Goal: Task Accomplishment & Management: Manage account settings

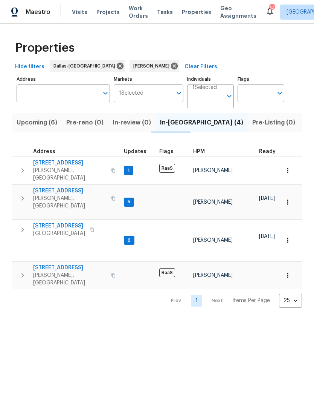
click at [76, 187] on span "[STREET_ADDRESS]" at bounding box center [70, 191] width 74 height 8
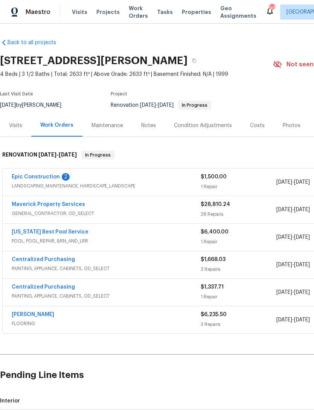
click at [149, 129] on div "Notes" at bounding box center [148, 126] width 15 height 8
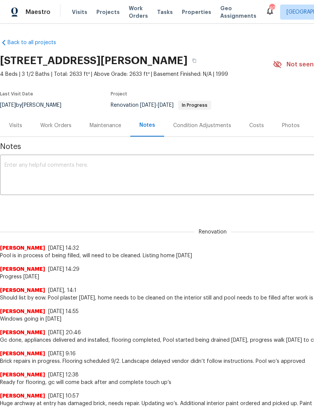
click at [172, 175] on textarea at bounding box center [213, 176] width 417 height 26
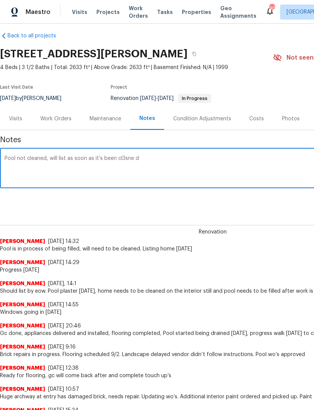
scroll to position [9, 0]
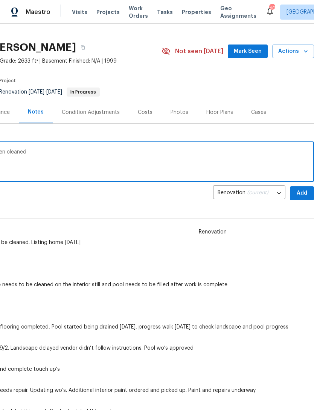
type textarea "Pool not cleaned, will list as soon as it’s been cleaned"
click at [300, 195] on span "Add" at bounding box center [302, 193] width 12 height 9
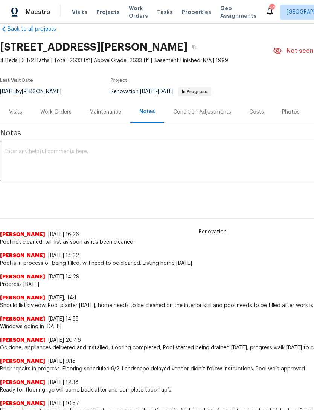
scroll to position [14, 0]
click at [57, 114] on div "Work Orders" at bounding box center [55, 112] width 31 height 8
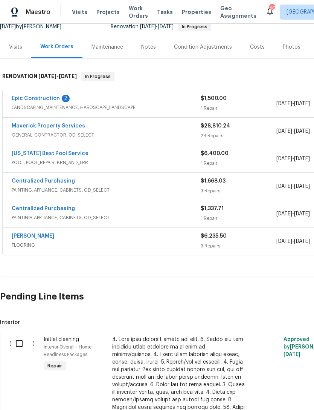
scroll to position [77, 0]
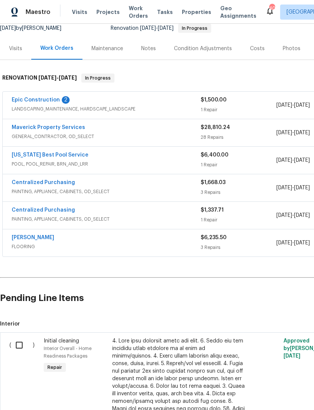
click at [21, 349] on input "checkbox" at bounding box center [21, 345] width 21 height 16
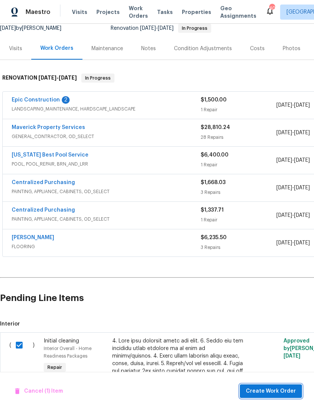
click at [295, 390] on span "Create Work Order" at bounding box center [271, 390] width 50 height 9
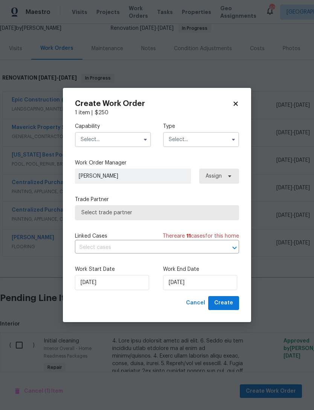
checkbox input "false"
click at [112, 140] on input "text" at bounding box center [113, 139] width 76 height 15
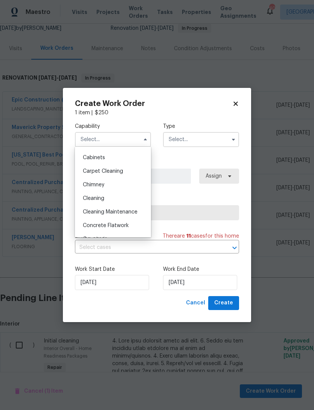
scroll to position [65, 0]
click at [124, 199] on div "Cleaning" at bounding box center [113, 199] width 72 height 14
type input "Cleaning"
click at [204, 138] on input "text" at bounding box center [201, 139] width 76 height 15
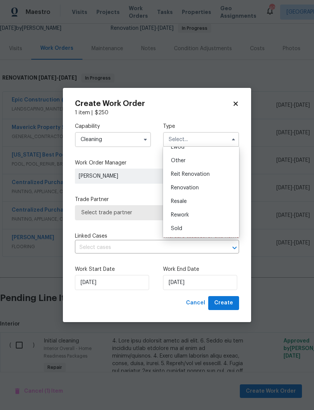
scroll to position [90, 0]
click at [219, 192] on div "Renovation" at bounding box center [201, 188] width 72 height 14
type input "Renovation"
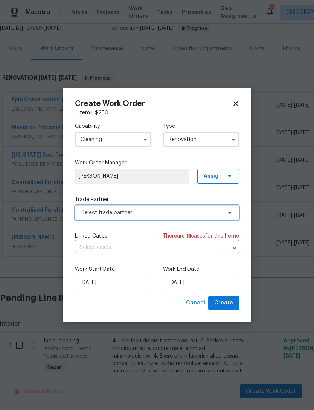
click at [174, 219] on span "Select trade partner" at bounding box center [157, 212] width 164 height 15
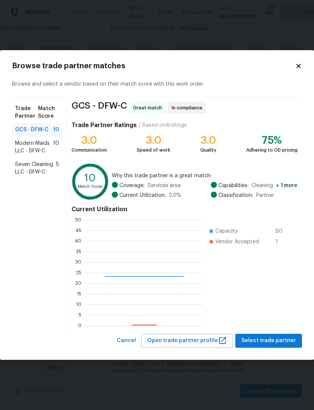
scroll to position [106, 118]
click at [47, 146] on span "Modern Maids LLC - DFW-C" at bounding box center [34, 147] width 38 height 15
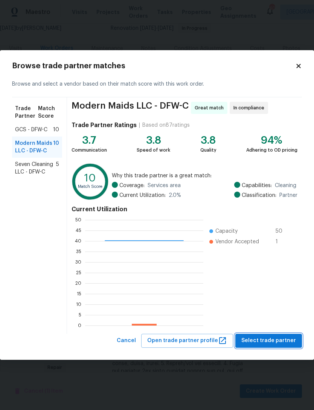
click at [282, 342] on span "Select trade partner" at bounding box center [269, 340] width 55 height 9
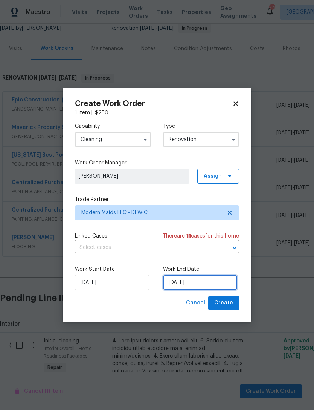
click at [189, 286] on input "9/19/2025" at bounding box center [200, 282] width 74 height 15
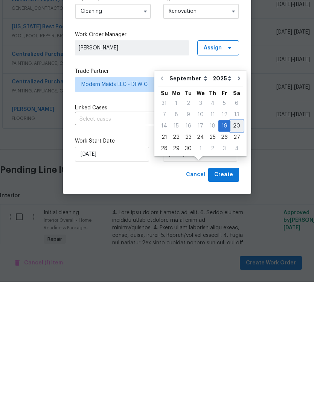
click at [235, 249] on div "20" at bounding box center [237, 254] width 12 height 11
type input "9/20/2025"
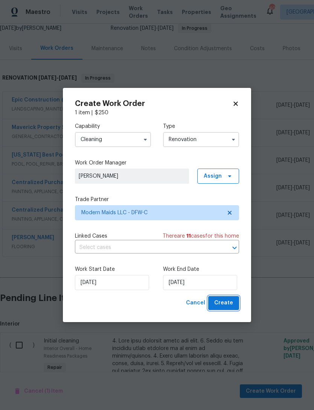
click at [233, 302] on span "Create" at bounding box center [224, 302] width 19 height 9
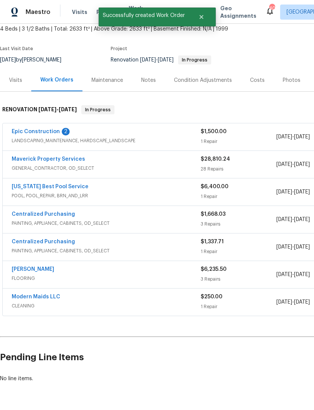
scroll to position [44, 0]
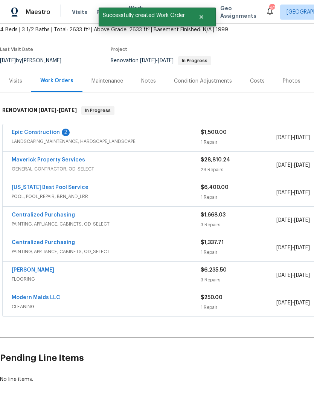
click at [65, 157] on link "Maverick Property Services" at bounding box center [49, 159] width 74 height 5
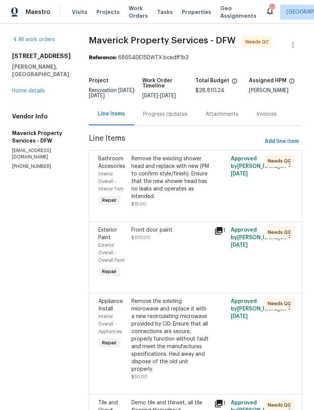
click at [192, 200] on div "Remove the existing shower head and replace with new (PM to confirm style/finis…" at bounding box center [171, 177] width 78 height 45
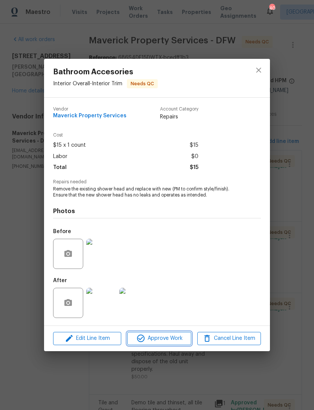
click at [187, 336] on span "Approve Work" at bounding box center [159, 338] width 59 height 9
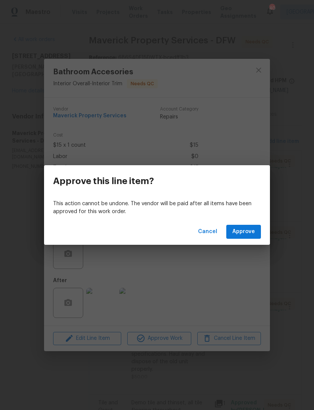
click at [248, 225] on button "Approve" at bounding box center [244, 232] width 35 height 14
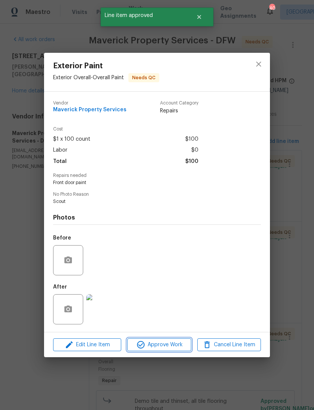
click at [179, 351] on button "Approve Work" at bounding box center [159, 344] width 64 height 13
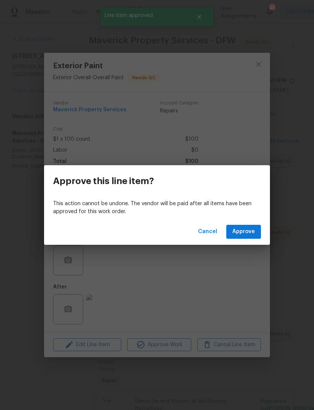
click at [253, 236] on button "Approve" at bounding box center [244, 232] width 35 height 14
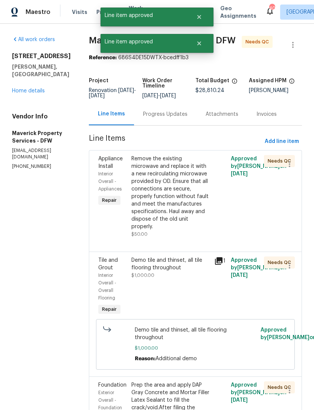
click at [201, 212] on div "Remove the existing microwave and replace it with a new recirculating microwave…" at bounding box center [171, 192] width 78 height 75
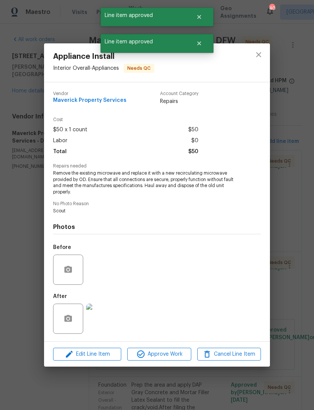
click at [184, 356] on span "Approve Work" at bounding box center [159, 354] width 59 height 9
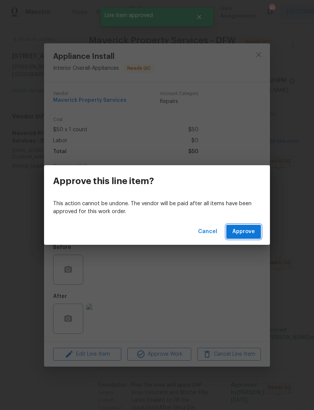
click at [251, 238] on button "Approve" at bounding box center [244, 232] width 35 height 14
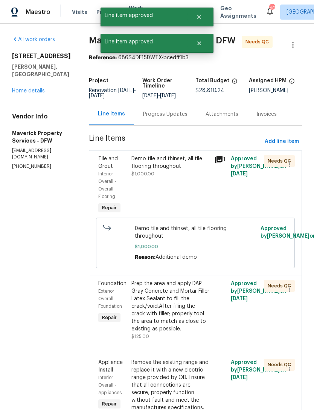
click at [195, 215] on div "Demo tile and thinset, all tile flooring throughout $1,000.00" at bounding box center [170, 185] width 83 height 65
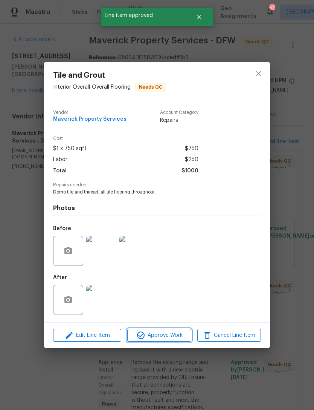
click at [175, 336] on span "Approve Work" at bounding box center [159, 335] width 59 height 9
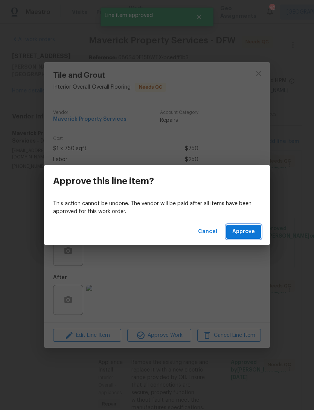
click at [249, 236] on button "Approve" at bounding box center [244, 232] width 35 height 14
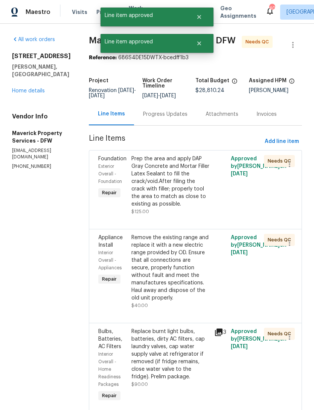
click at [201, 207] on div "Prep the area and apply DAP Gray Concrete and Mortar Filler Latex Sealant to fi…" at bounding box center [171, 181] width 78 height 53
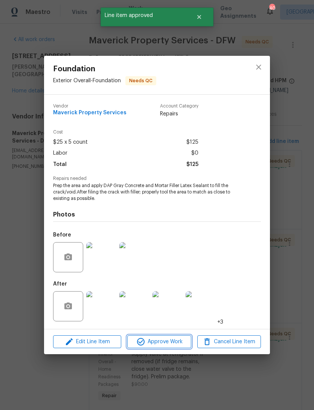
click at [175, 346] on span "Approve Work" at bounding box center [159, 341] width 59 height 9
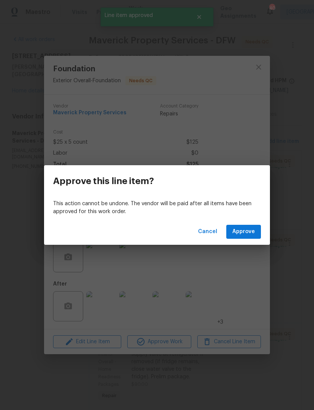
click at [253, 234] on span "Approve" at bounding box center [244, 231] width 23 height 9
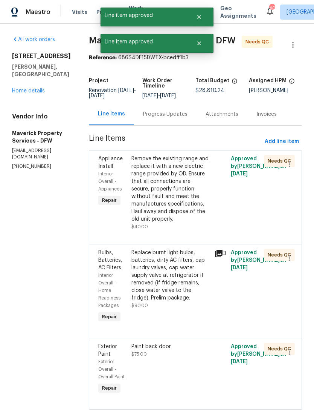
click at [195, 215] on div "Remove the existing range and replace it with a new electric range provided by …" at bounding box center [171, 189] width 78 height 68
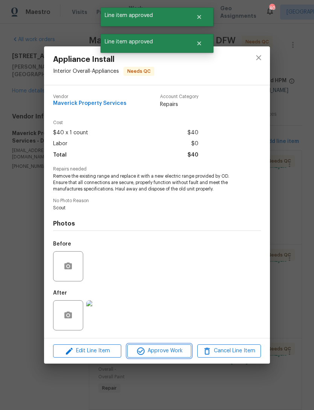
click at [176, 353] on span "Approve Work" at bounding box center [159, 350] width 59 height 9
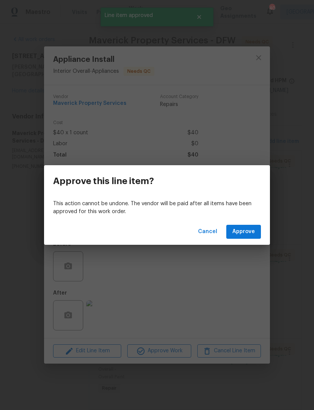
click at [255, 235] on span "Approve" at bounding box center [244, 231] width 23 height 9
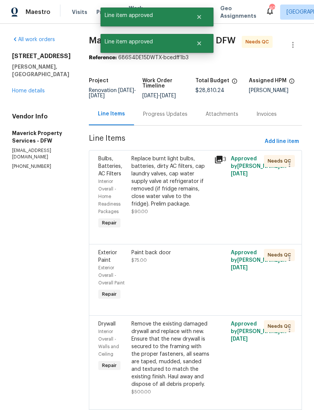
click at [208, 215] on div "Replace burnt light bulbs, batteries, dirty AC filters, cap laundry valves, cap…" at bounding box center [171, 185] width 78 height 60
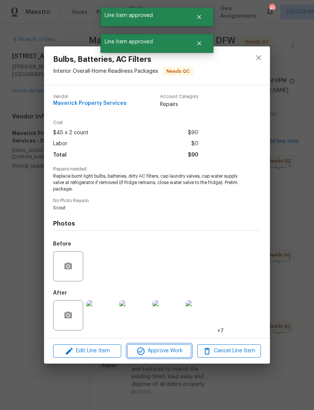
click at [181, 348] on span "Approve Work" at bounding box center [159, 350] width 59 height 9
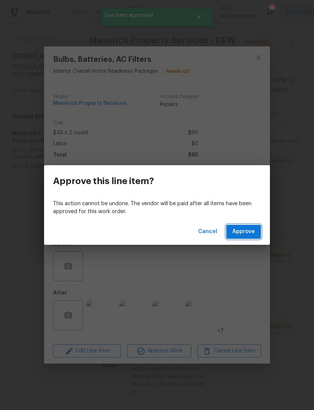
click at [252, 238] on button "Approve" at bounding box center [244, 232] width 35 height 14
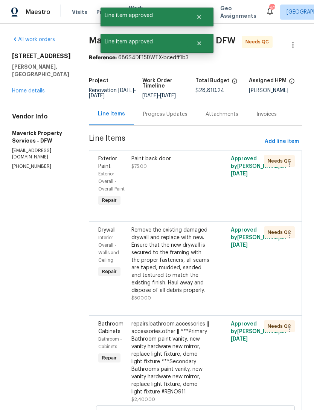
click at [192, 210] on div "Paint back door $75.00" at bounding box center [170, 181] width 83 height 57
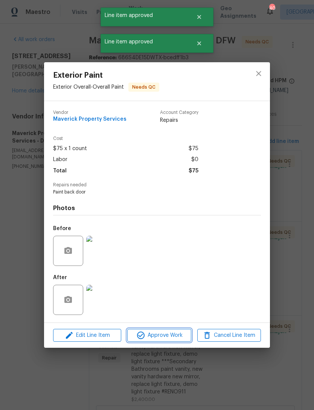
click at [175, 339] on span "Approve Work" at bounding box center [159, 335] width 59 height 9
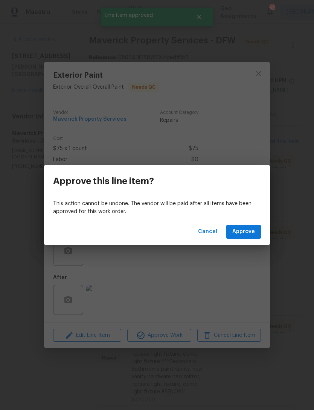
click at [251, 238] on button "Approve" at bounding box center [244, 232] width 35 height 14
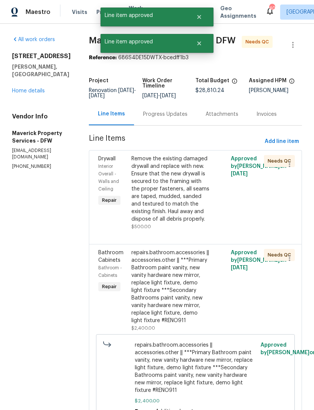
click at [200, 206] on div "Remove the existing damaged drywall and replace with new. Ensure that the new d…" at bounding box center [171, 189] width 78 height 68
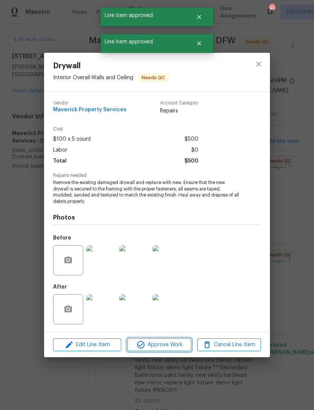
click at [182, 344] on span "Approve Work" at bounding box center [159, 344] width 59 height 9
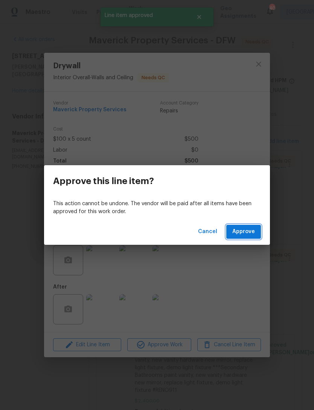
click at [259, 235] on button "Approve" at bounding box center [244, 232] width 35 height 14
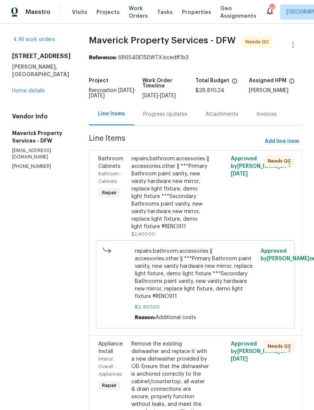
click at [195, 230] on div "repairs.bathroom.accessories || accessories.other || ***Primary Bathroom paint …" at bounding box center [171, 192] width 78 height 75
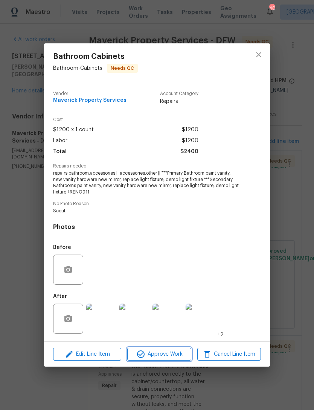
click at [178, 350] on span "Approve Work" at bounding box center [159, 354] width 59 height 9
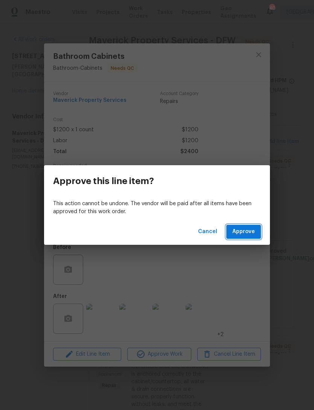
click at [244, 235] on span "Approve" at bounding box center [244, 231] width 23 height 9
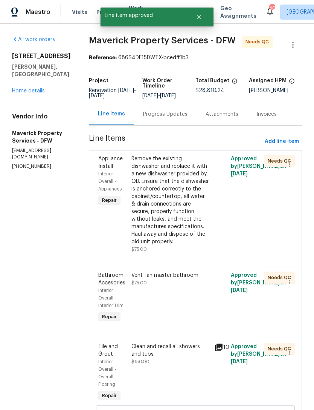
click at [204, 228] on div "Remove the existing dishwasher and replace it with a new dishwasher provided by…" at bounding box center [171, 200] width 78 height 90
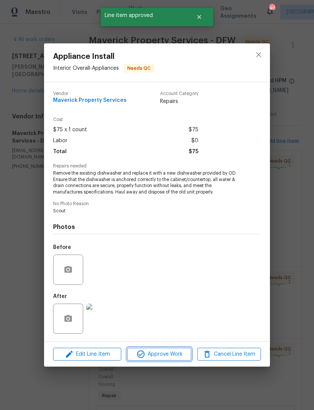
click at [181, 354] on span "Approve Work" at bounding box center [159, 354] width 59 height 9
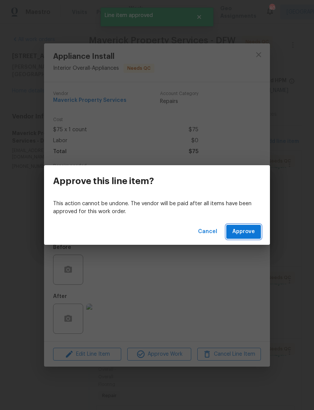
click at [251, 232] on span "Approve" at bounding box center [244, 231] width 23 height 9
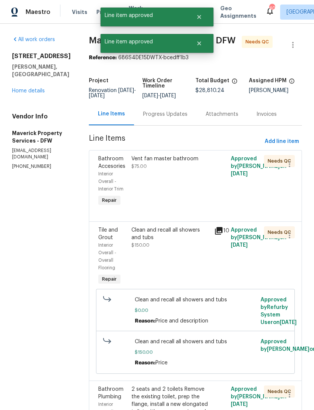
click at [197, 241] on div "Clean and recall all showers and tubs $150.00" at bounding box center [170, 256] width 83 height 65
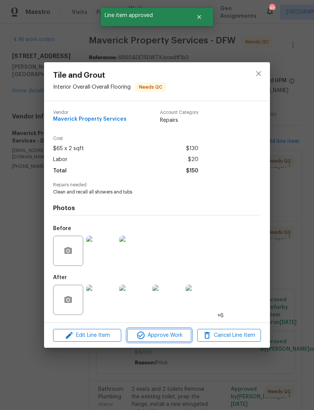
click at [179, 340] on span "Approve Work" at bounding box center [159, 335] width 59 height 9
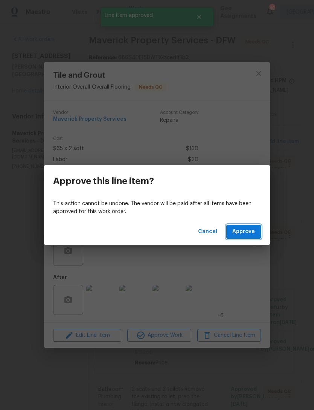
click at [245, 238] on button "Approve" at bounding box center [244, 232] width 35 height 14
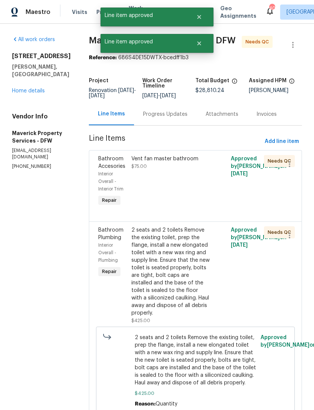
click at [195, 208] on div "Vent fan master bathroom $75.00" at bounding box center [170, 181] width 83 height 57
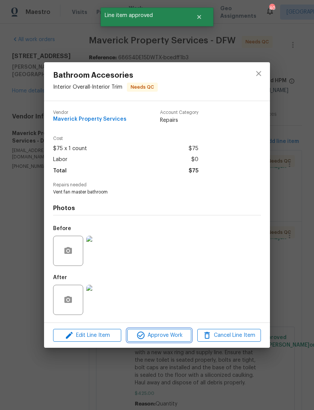
click at [179, 337] on span "Approve Work" at bounding box center [159, 335] width 59 height 9
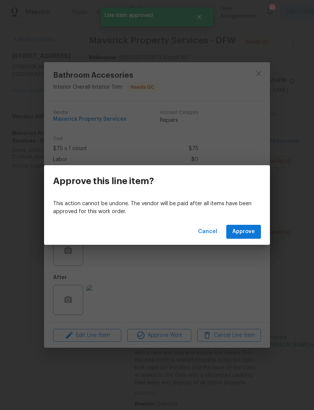
click at [255, 229] on span "Approve" at bounding box center [244, 231] width 23 height 9
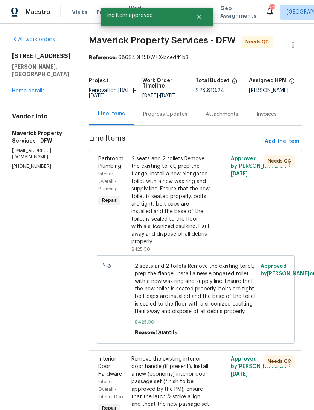
click at [187, 204] on div "2 seats and 2 toilets Remove the existing toilet, prep the flange, install a ne…" at bounding box center [171, 200] width 78 height 90
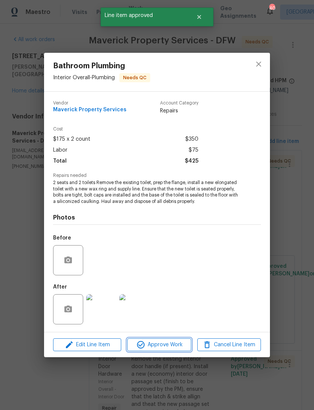
click at [178, 347] on span "Approve Work" at bounding box center [159, 344] width 59 height 9
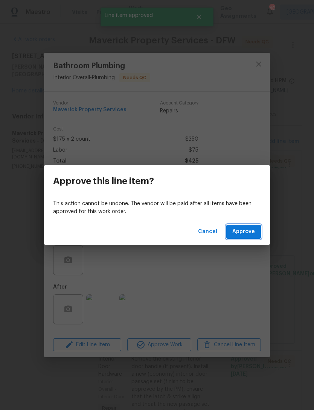
click at [250, 238] on button "Approve" at bounding box center [244, 232] width 35 height 14
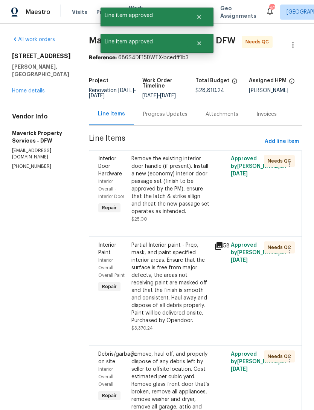
click at [210, 215] on div "Remove the existing interior door handle (if present). Install a new (economy) …" at bounding box center [171, 185] width 78 height 60
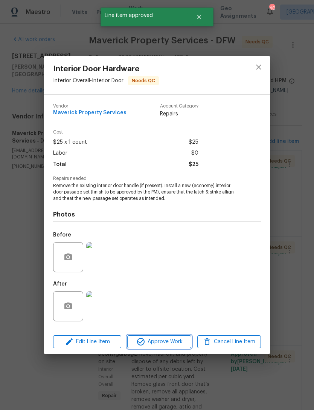
click at [183, 341] on span "Approve Work" at bounding box center [159, 341] width 59 height 9
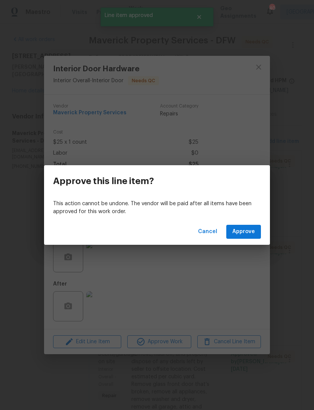
click at [250, 237] on button "Approve" at bounding box center [244, 232] width 35 height 14
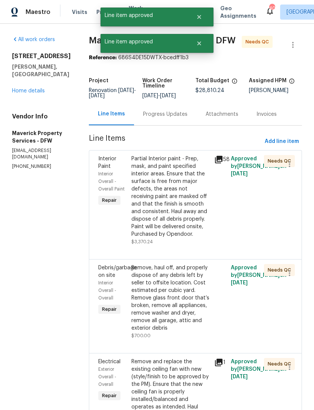
click at [189, 232] on div "Partial Interior paint - Prep, mask, and paint specified interior areas. Ensure…" at bounding box center [171, 196] width 78 height 83
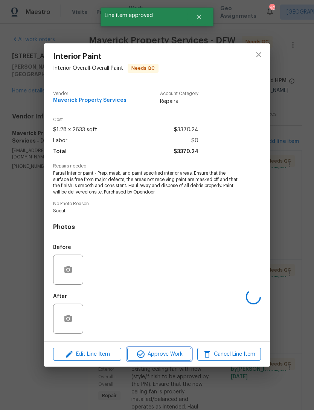
click at [176, 352] on span "Approve Work" at bounding box center [159, 354] width 59 height 9
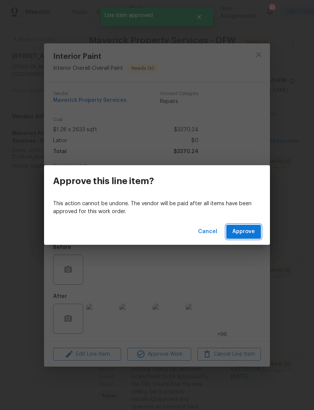
click at [245, 233] on span "Approve" at bounding box center [244, 231] width 23 height 9
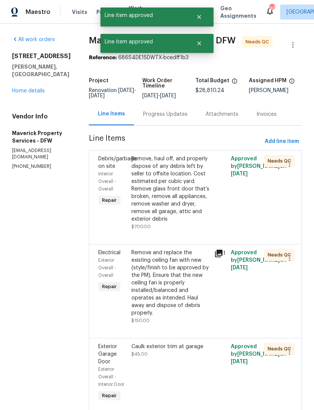
click at [196, 214] on div "Remove, haul off, and properly dispose of any debris left by seller to offsite …" at bounding box center [171, 189] width 78 height 68
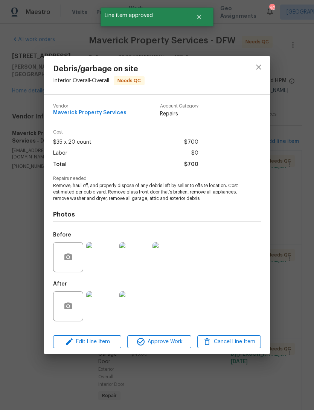
click at [162, 343] on span "Approve Work" at bounding box center [159, 341] width 59 height 9
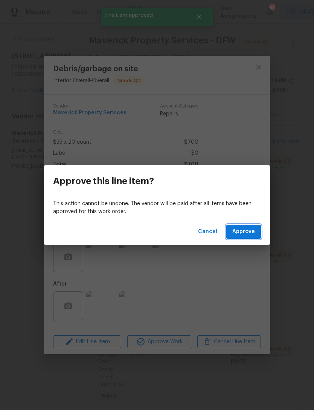
click at [248, 232] on span "Approve" at bounding box center [244, 231] width 23 height 9
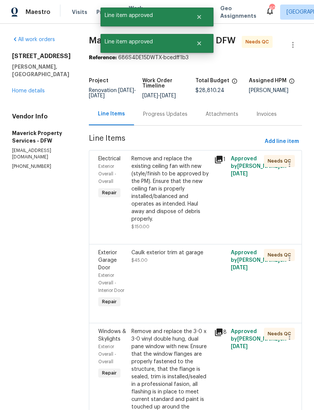
click at [199, 223] on div "Remove and replace the existing ceiling fan with new (style/finish to be approv…" at bounding box center [171, 189] width 78 height 68
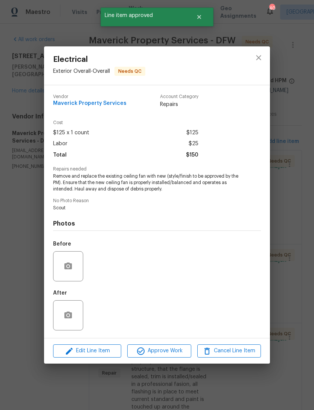
click at [170, 352] on span "Approve Work" at bounding box center [159, 350] width 59 height 9
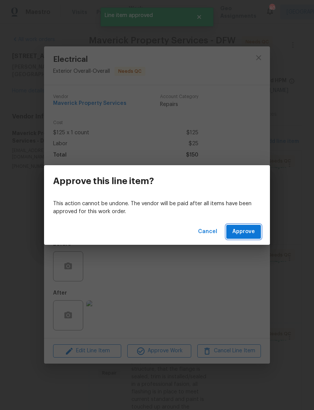
click at [260, 226] on button "Approve" at bounding box center [244, 232] width 35 height 14
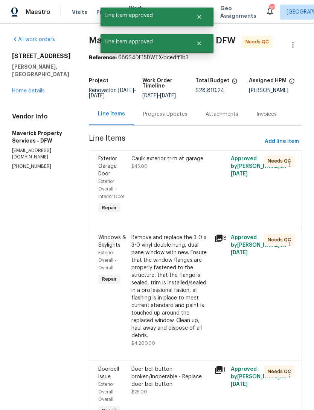
click at [195, 218] on div "Caulk exterior trim at garage $45.00" at bounding box center [170, 185] width 83 height 65
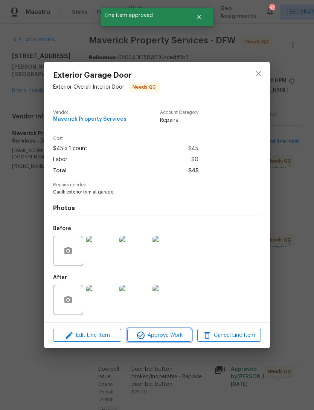
click at [175, 339] on span "Approve Work" at bounding box center [159, 335] width 59 height 9
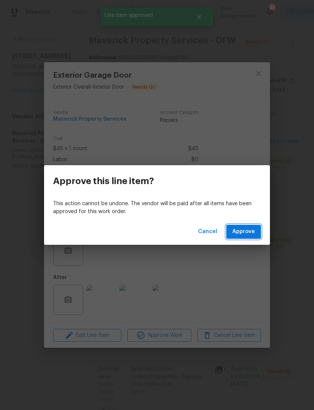
click at [246, 238] on button "Approve" at bounding box center [244, 232] width 35 height 14
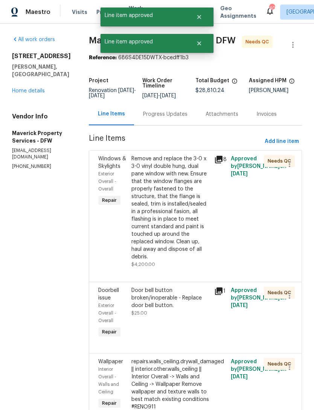
click at [187, 211] on div "Remove and replace the 3-0 x 3-0 vinyl double hung, dual pane window with new. …" at bounding box center [171, 208] width 78 height 106
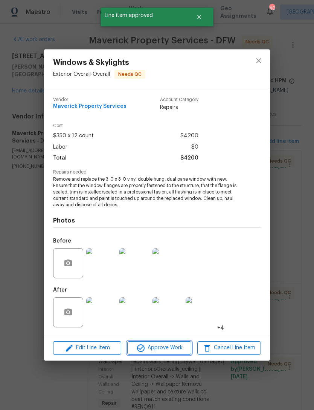
click at [186, 342] on button "Approve Work" at bounding box center [159, 347] width 64 height 13
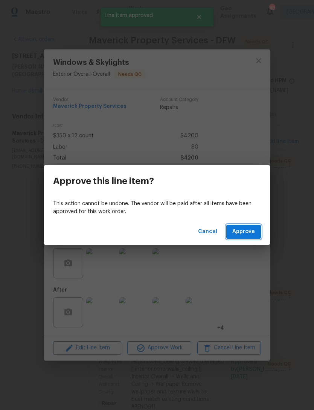
click at [245, 234] on span "Approve" at bounding box center [244, 231] width 23 height 9
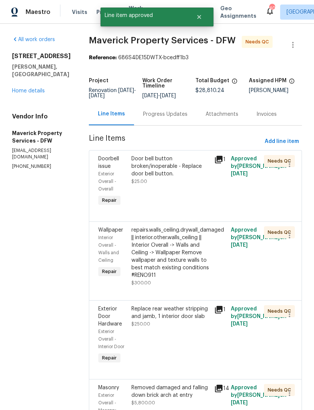
click at [193, 210] on div "Door bell button broken/inoperable - Replace door bell button. $25.00" at bounding box center [170, 181] width 83 height 57
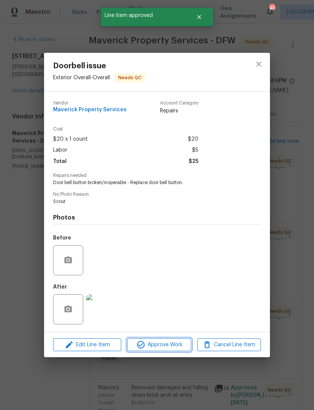
click at [168, 349] on span "Approve Work" at bounding box center [159, 344] width 59 height 9
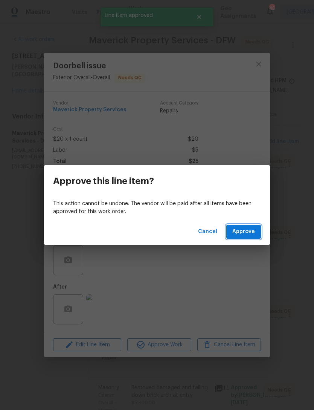
click at [250, 230] on span "Approve" at bounding box center [244, 231] width 23 height 9
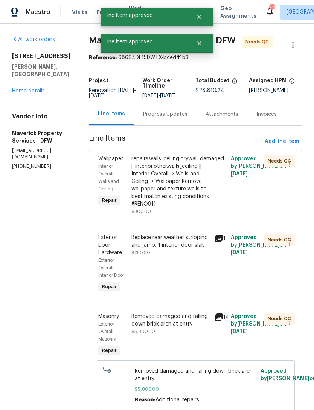
click at [195, 208] on div "repairs.walls_ceiling.drywall_damaged || interior.other.walls_ceiling || Interi…" at bounding box center [171, 181] width 78 height 53
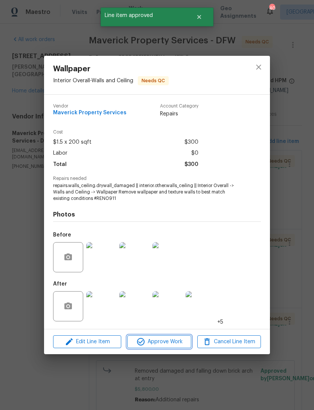
click at [185, 343] on span "Approve Work" at bounding box center [159, 341] width 59 height 9
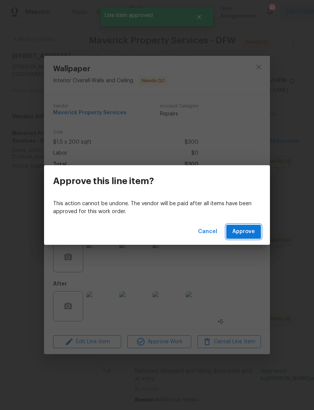
click at [251, 233] on span "Approve" at bounding box center [244, 231] width 23 height 9
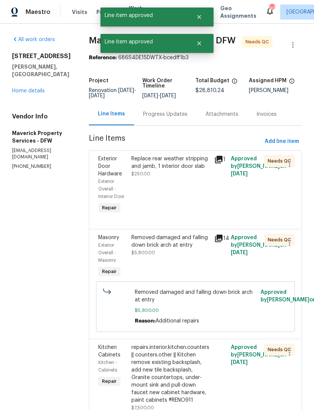
click at [201, 215] on div "Replace rear weather stripping and jamb, 1 interior door slab $250.00" at bounding box center [170, 185] width 83 height 65
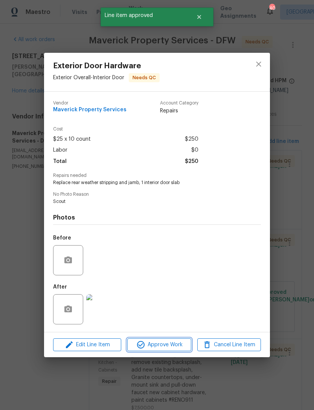
click at [172, 344] on span "Approve Work" at bounding box center [159, 344] width 59 height 9
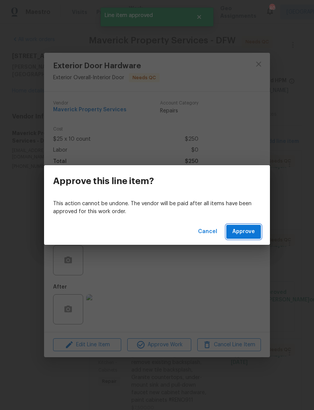
click at [248, 232] on span "Approve" at bounding box center [244, 231] width 23 height 9
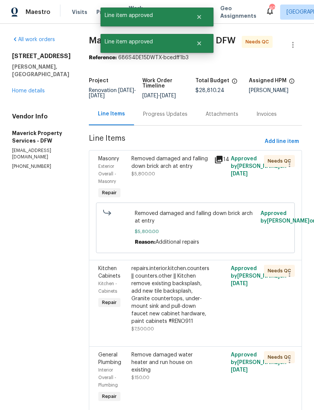
click at [199, 202] on div "Removed damaged and falling down brick arch at entry $5,800.00" at bounding box center [170, 178] width 83 height 50
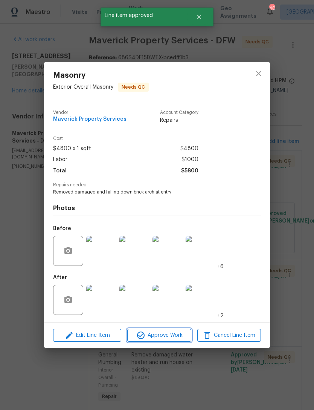
click at [173, 336] on span "Approve Work" at bounding box center [159, 335] width 59 height 9
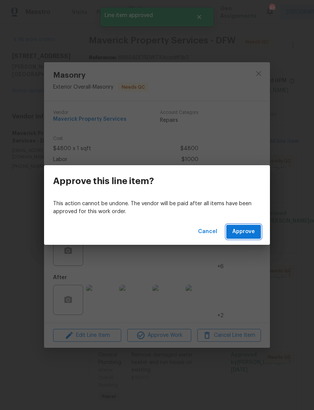
click at [256, 234] on button "Approve" at bounding box center [244, 232] width 35 height 14
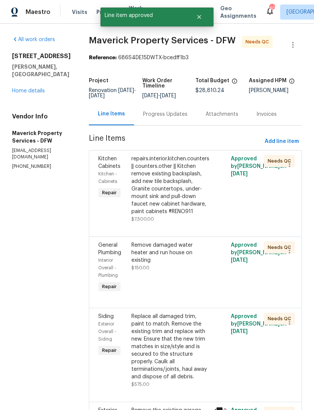
click at [198, 215] on div "repairs.interior.kitchen.counters || counters.other || Kitchen remove existing …" at bounding box center [171, 185] width 78 height 60
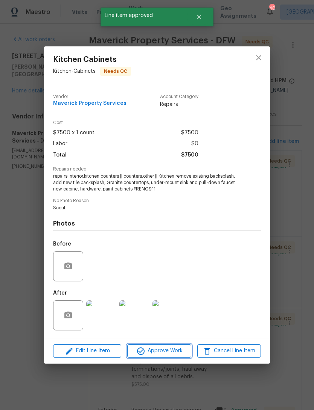
click at [173, 354] on span "Approve Work" at bounding box center [159, 350] width 59 height 9
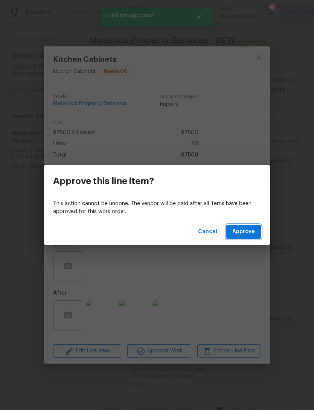
click at [253, 234] on span "Approve" at bounding box center [244, 231] width 23 height 9
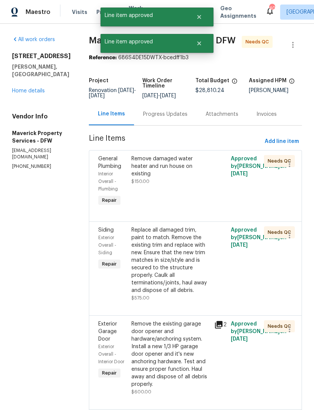
click at [206, 234] on div "Replace all damaged trim, paint to match. Remove the existing trim and replace …" at bounding box center [170, 264] width 83 height 80
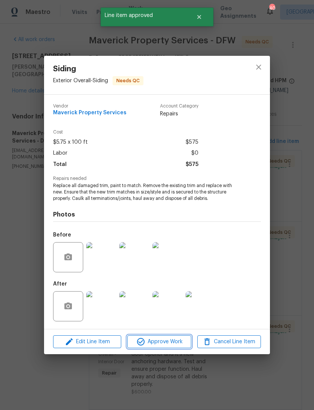
click at [170, 344] on span "Approve Work" at bounding box center [159, 341] width 59 height 9
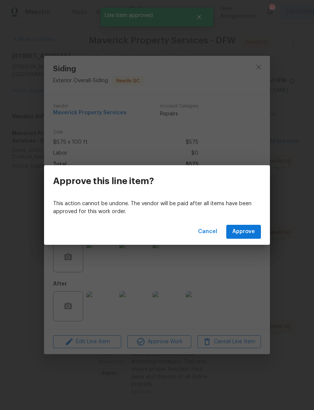
click at [255, 234] on span "Approve" at bounding box center [244, 231] width 23 height 9
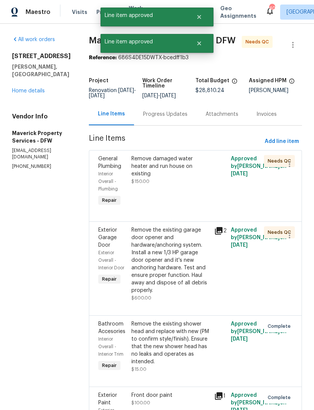
click at [198, 210] on div "Remove damaged water heater and run house on existing $150.00" at bounding box center [170, 181] width 83 height 57
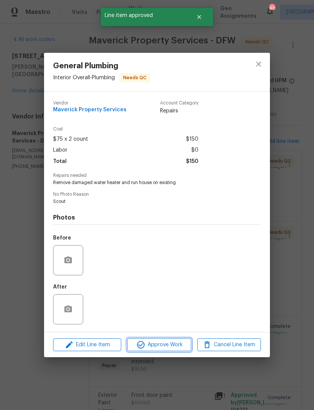
click at [181, 346] on span "Approve Work" at bounding box center [159, 344] width 59 height 9
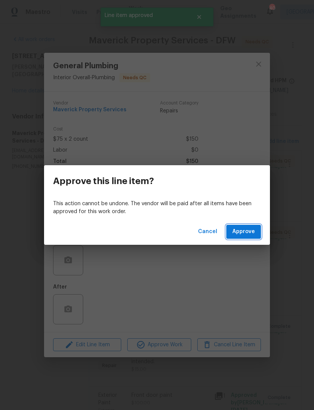
click at [251, 238] on button "Approve" at bounding box center [244, 232] width 35 height 14
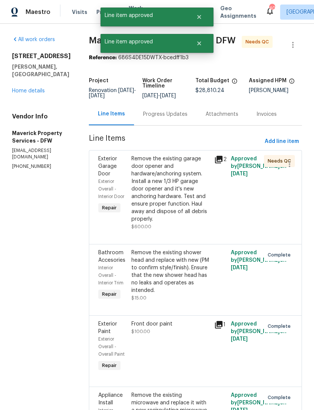
click at [182, 214] on div "Remove the existing garage door opener and hardware/anchoring system. Install a…" at bounding box center [171, 189] width 78 height 68
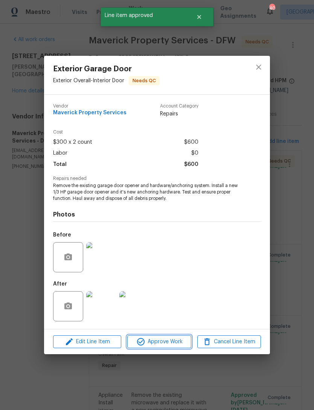
click at [176, 344] on span "Approve Work" at bounding box center [159, 341] width 59 height 9
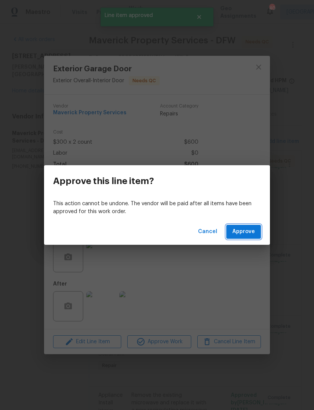
click at [253, 238] on button "Approve" at bounding box center [244, 232] width 35 height 14
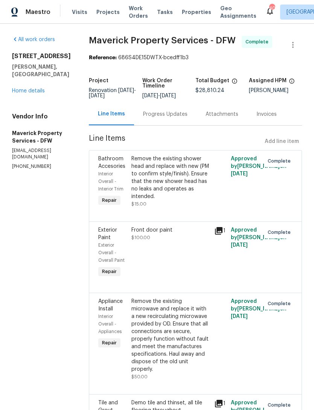
click at [49, 83] on div "8801 Falcon Crest Dr McKinney, TX 75072 Home details" at bounding box center [41, 73] width 59 height 42
click at [31, 88] on link "Home details" at bounding box center [28, 90] width 33 height 5
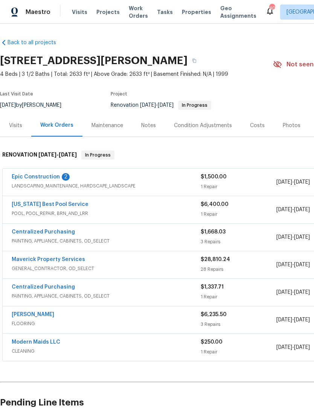
click at [56, 179] on link "Epic Construction" at bounding box center [36, 176] width 48 height 5
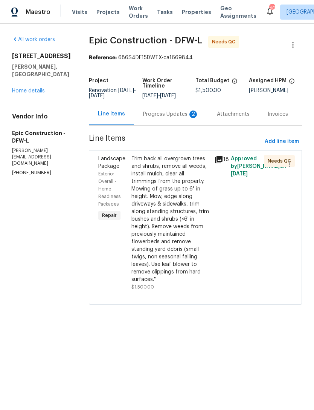
click at [172, 122] on div "Progress Updates 2" at bounding box center [171, 114] width 74 height 22
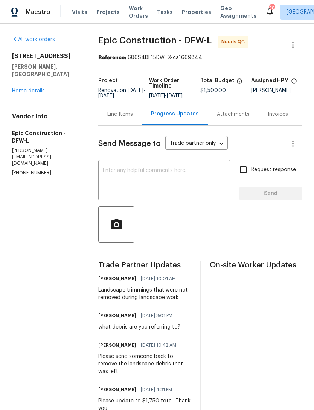
click at [116, 118] on div "Line Items" at bounding box center [120, 114] width 26 height 8
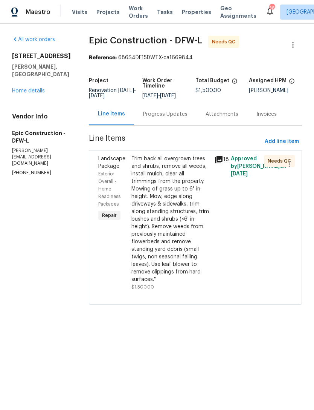
click at [171, 250] on div "Trim back all overgrown trees and shrubs, remove all weeds, install mulch, clea…" at bounding box center [171, 219] width 78 height 128
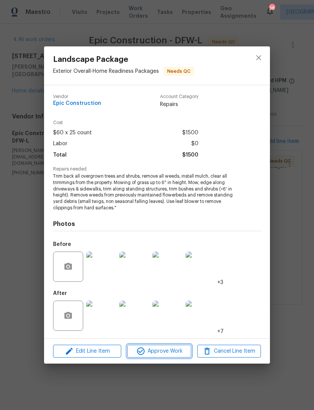
click at [181, 356] on button "Approve Work" at bounding box center [159, 351] width 64 height 13
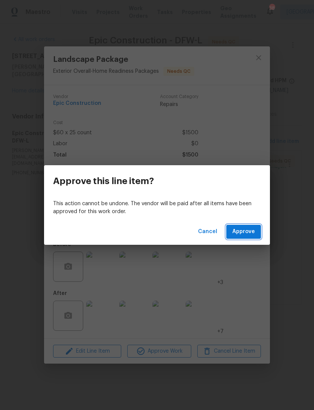
click at [255, 230] on span "Approve" at bounding box center [244, 231] width 23 height 9
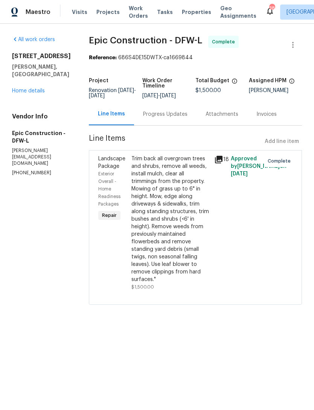
click at [130, 15] on span "Work Orders" at bounding box center [138, 12] width 19 height 15
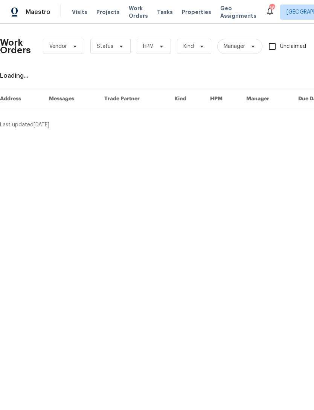
click at [188, 14] on span "Properties" at bounding box center [196, 12] width 29 height 8
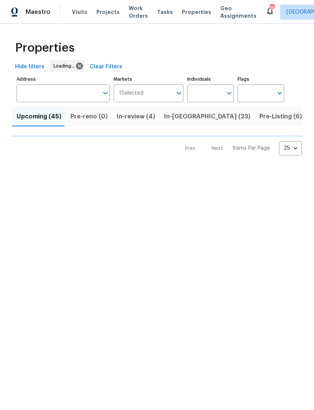
click at [201, 88] on input "Individuals" at bounding box center [204, 93] width 35 height 18
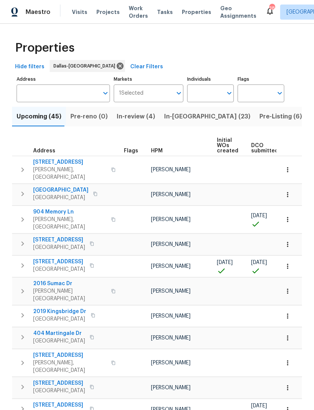
click at [212, 100] on input "Individuals" at bounding box center [204, 93] width 35 height 18
type input "alicia"
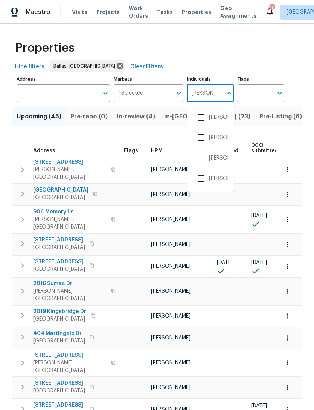
click at [208, 120] on input "checkbox" at bounding box center [201, 117] width 16 height 16
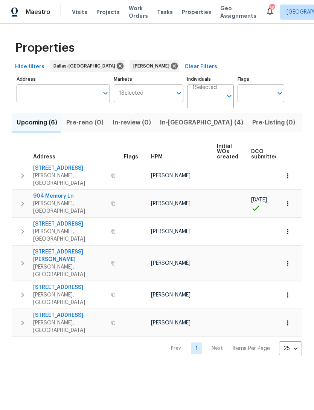
click at [175, 124] on span "In-reno (4)" at bounding box center [201, 122] width 83 height 11
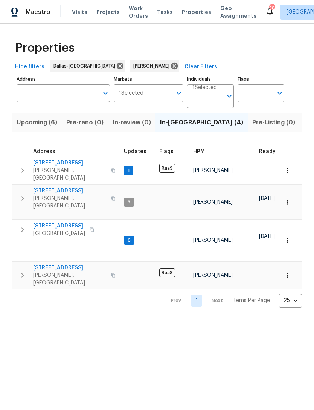
click at [87, 127] on span "Pre-reno (0)" at bounding box center [84, 122] width 37 height 11
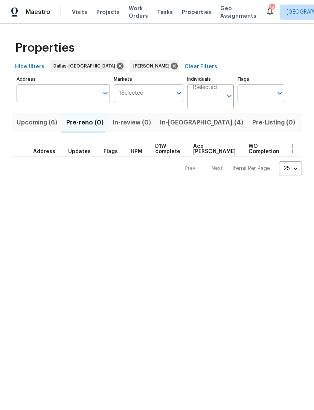
click at [44, 127] on span "Upcoming (6)" at bounding box center [37, 122] width 41 height 11
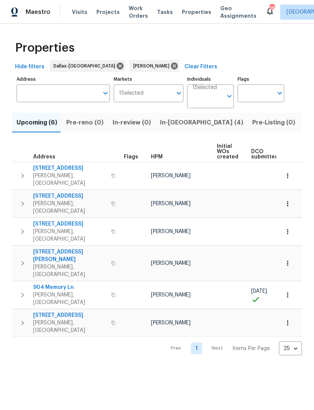
click at [61, 284] on span "904 Memory Ln" at bounding box center [70, 288] width 74 height 8
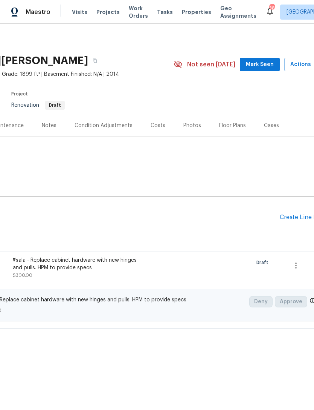
scroll to position [0, 98]
click at [302, 217] on div "Create Line Item" at bounding box center [304, 217] width 46 height 7
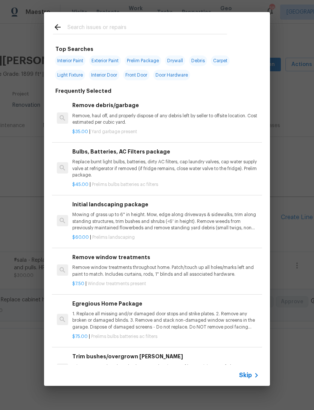
click at [205, 28] on input "text" at bounding box center [147, 28] width 160 height 11
type input "Exterior door"
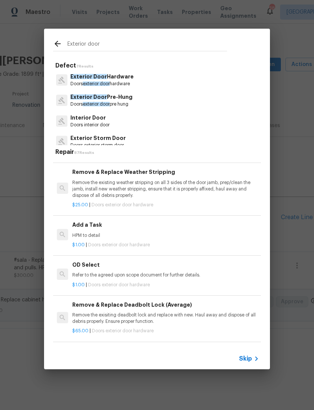
scroll to position [140, 0]
click at [121, 234] on p "HPM to detail" at bounding box center [165, 236] width 187 height 6
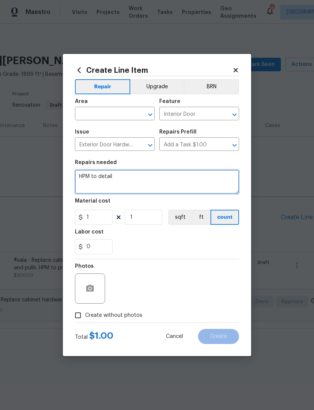
click at [144, 182] on textarea "HPM to detail" at bounding box center [157, 182] width 164 height 24
click at [143, 176] on textarea "HPM to detail" at bounding box center [157, 182] width 164 height 24
type textarea "HPM to"
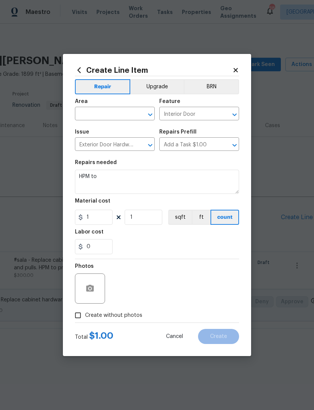
click at [97, 116] on input "text" at bounding box center [104, 115] width 59 height 12
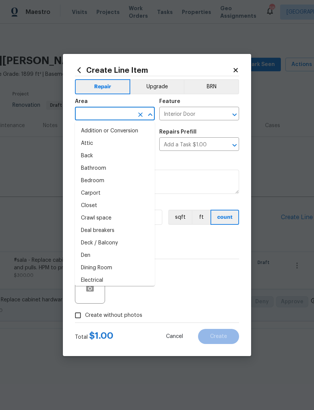
click at [97, 116] on input "text" at bounding box center [104, 115] width 59 height 12
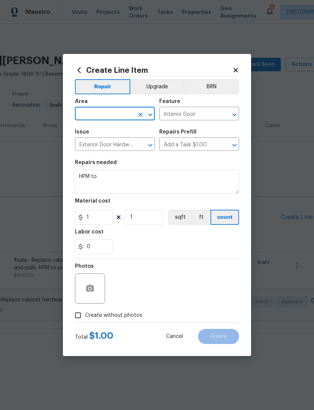
click at [109, 116] on input "text" at bounding box center [104, 115] width 59 height 12
click at [132, 143] on li "Exterior Overall" at bounding box center [115, 143] width 80 height 12
type input "Exterior Overall"
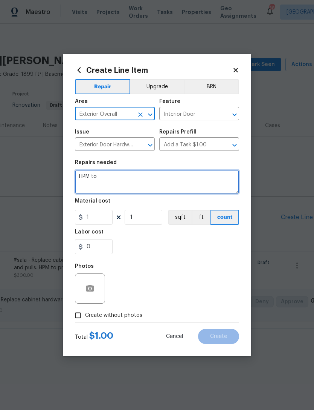
click at [126, 175] on textarea "HPM to" at bounding box center [157, 182] width 164 height 24
click at [127, 178] on textarea "HPM to" at bounding box center [157, 182] width 164 height 24
click at [126, 178] on textarea "HPM to" at bounding box center [157, 182] width 164 height 24
click at [129, 176] on textarea "HPM to" at bounding box center [157, 182] width 164 height 24
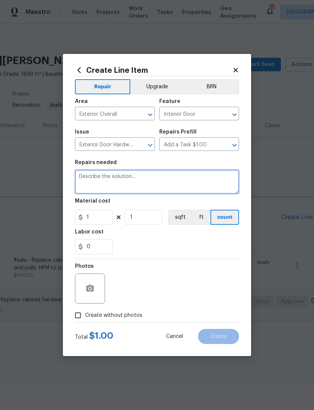
type textarea "G"
type textarea "Change the dog door glass with the original glass in the garage"
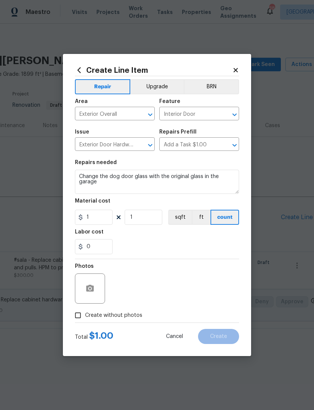
click at [175, 250] on div "0" at bounding box center [157, 246] width 164 height 15
click at [94, 281] on button "button" at bounding box center [90, 288] width 18 height 18
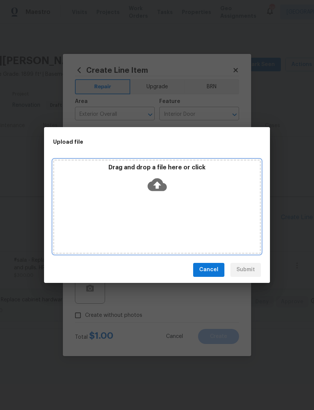
click at [179, 216] on div "Drag and drop a file here or click" at bounding box center [157, 206] width 208 height 94
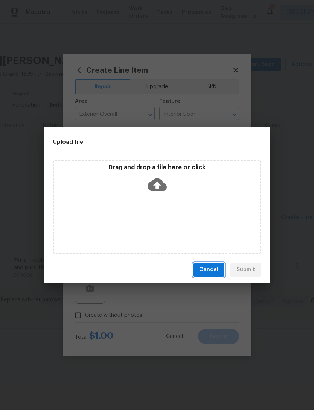
click at [212, 272] on span "Cancel" at bounding box center [208, 269] width 19 height 9
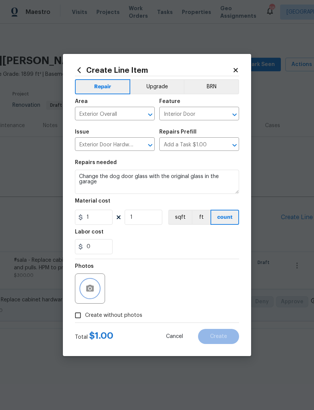
click at [88, 289] on icon "button" at bounding box center [90, 288] width 8 height 7
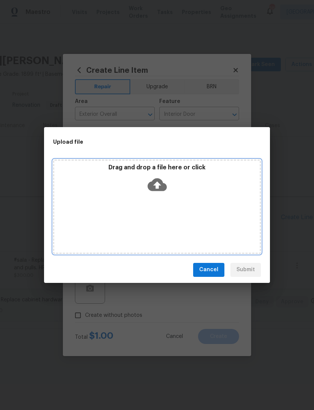
click at [161, 188] on icon at bounding box center [157, 184] width 19 height 13
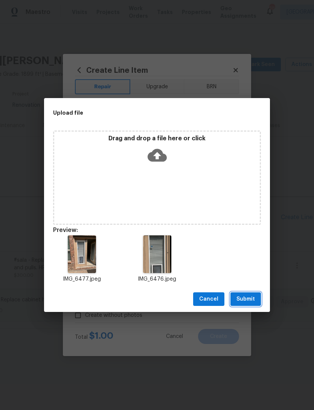
click at [255, 294] on span "Submit" at bounding box center [246, 298] width 18 height 9
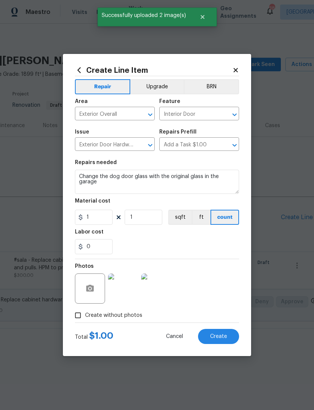
click at [224, 335] on span "Create" at bounding box center [218, 337] width 17 height 6
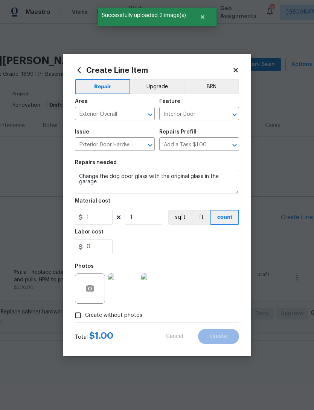
type input "0"
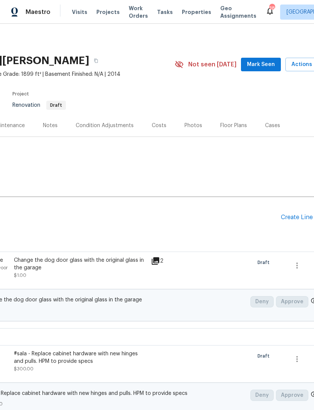
click at [299, 219] on div "Create Line Item" at bounding box center [304, 217] width 46 height 7
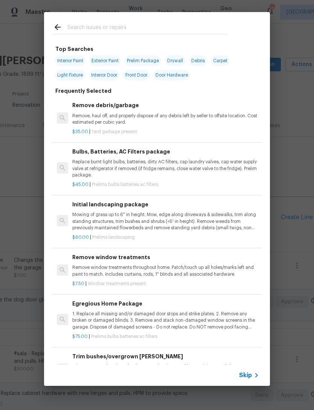
click at [170, 28] on input "text" at bounding box center [147, 28] width 160 height 11
type input "Initial clean"
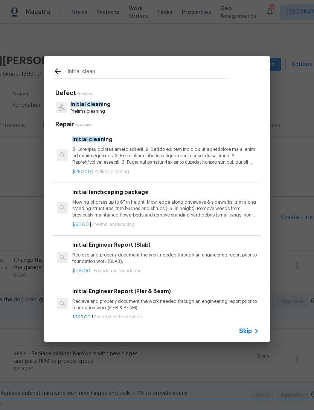
click at [106, 115] on p "Prelims cleaning" at bounding box center [91, 111] width 40 height 6
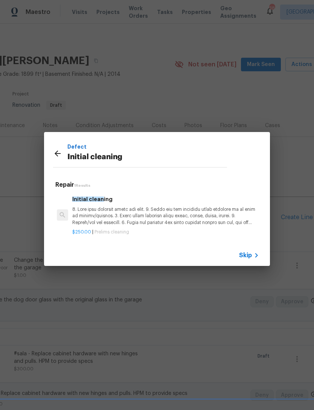
click at [133, 220] on p at bounding box center [165, 215] width 187 height 19
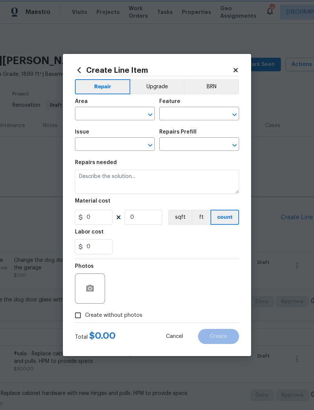
type input "Home Readiness Packages"
type input "Initial cleaning"
type input "Initial cleaning $250.00"
type textarea "1. Wipe down exterior doors and trim. 2. Clean out all exterior light fixtures …"
type input "250"
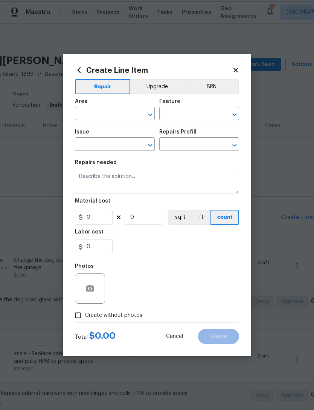
type input "1"
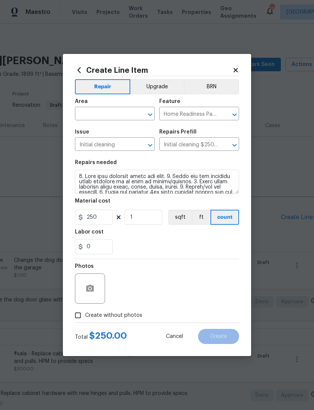
click at [107, 115] on input "text" at bounding box center [104, 115] width 59 height 12
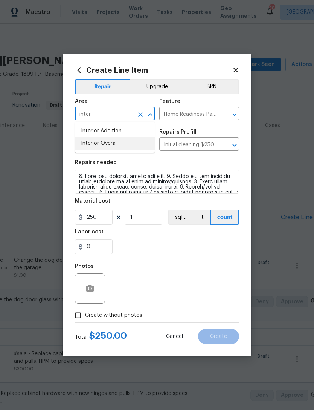
click at [132, 142] on li "Interior Overall" at bounding box center [115, 143] width 80 height 12
type input "Interior Overall"
click at [199, 263] on div "Photos" at bounding box center [157, 283] width 164 height 49
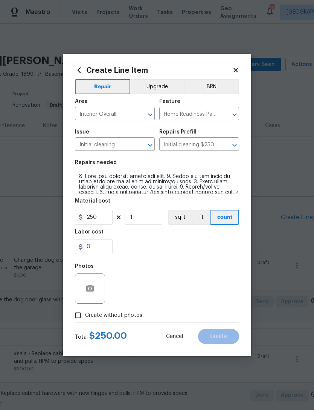
click at [130, 319] on span "Create without photos" at bounding box center [113, 315] width 57 height 8
click at [85, 319] on input "Create without photos" at bounding box center [78, 315] width 14 height 14
checkbox input "true"
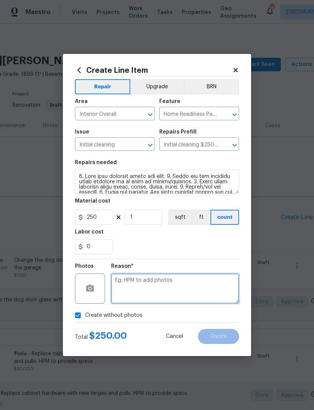
click at [181, 290] on textarea at bounding box center [175, 288] width 128 height 30
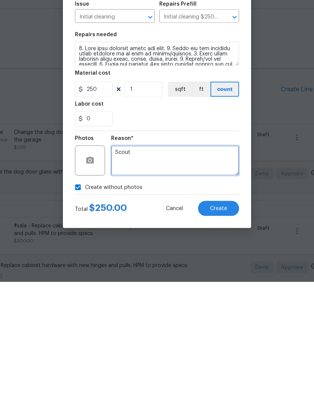
type textarea "Scout"
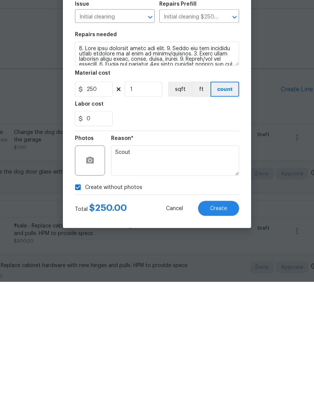
click at [218, 329] on button "Create" at bounding box center [218, 336] width 41 height 15
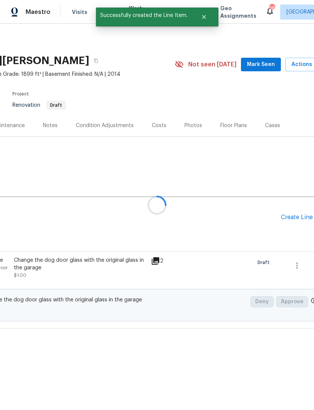
scroll to position [0, 0]
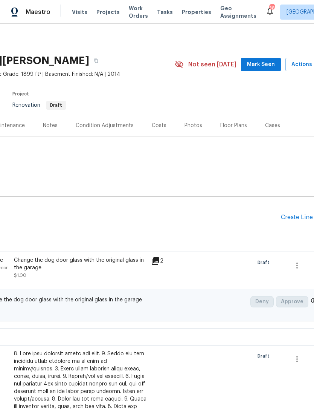
click at [304, 207] on div "Pending Line Items Create Line Item" at bounding box center [115, 217] width 426 height 35
click at [288, 220] on div "Create Line Item" at bounding box center [304, 217] width 46 height 7
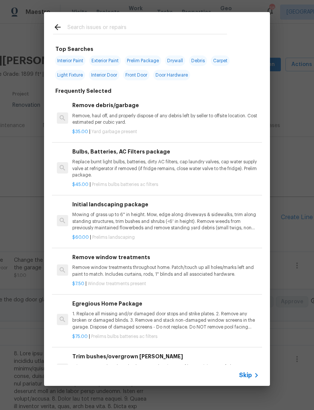
click at [185, 25] on input "text" at bounding box center [147, 28] width 160 height 11
type input "Mortar"
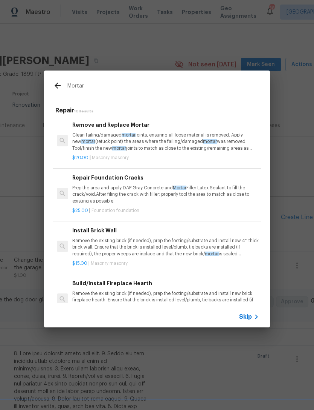
click at [173, 194] on p "Prep the area and apply DAP Gray Concrete and Mortar Filler Latex Sealant to fi…" at bounding box center [165, 194] width 187 height 19
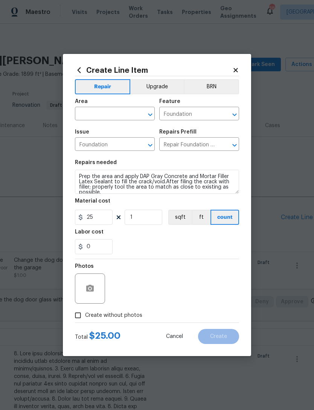
click at [127, 116] on input "text" at bounding box center [104, 115] width 59 height 12
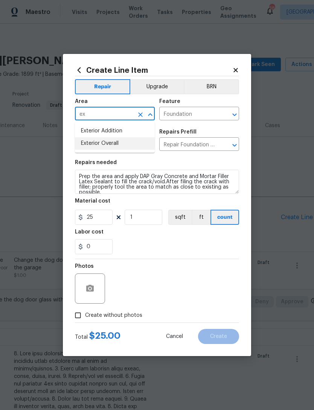
click at [120, 142] on li "Exterior Overall" at bounding box center [115, 143] width 80 height 12
type input "Exterior Overall"
click at [96, 273] on div "Photos" at bounding box center [91, 269] width 32 height 10
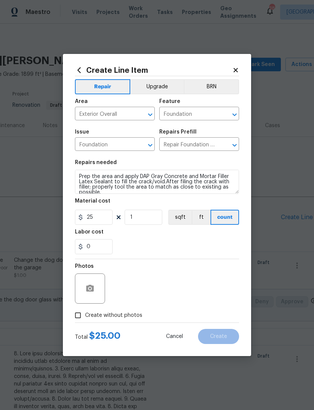
click at [96, 273] on div "Photos" at bounding box center [91, 269] width 32 height 10
click at [93, 293] on icon "button" at bounding box center [90, 288] width 9 height 9
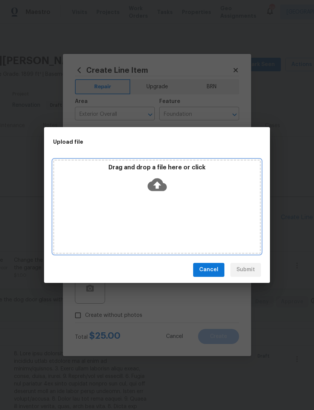
click at [157, 185] on icon at bounding box center [157, 184] width 19 height 19
